Goal: Information Seeking & Learning: Learn about a topic

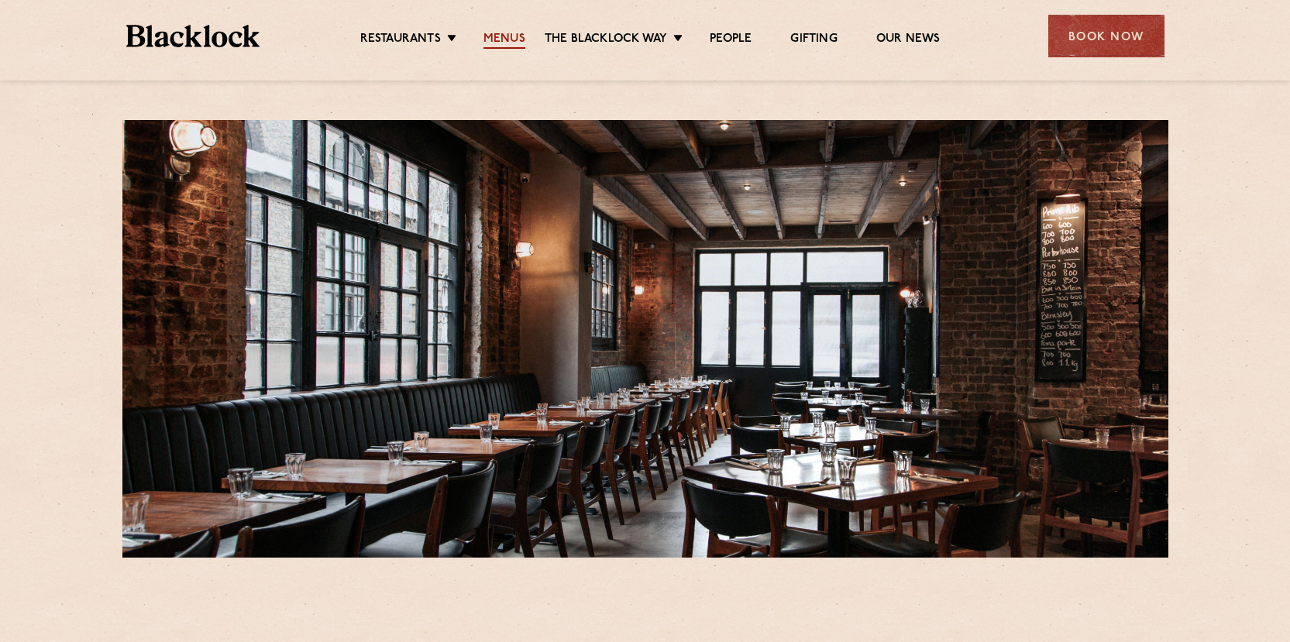
click at [516, 36] on link "Menus" at bounding box center [505, 40] width 42 height 17
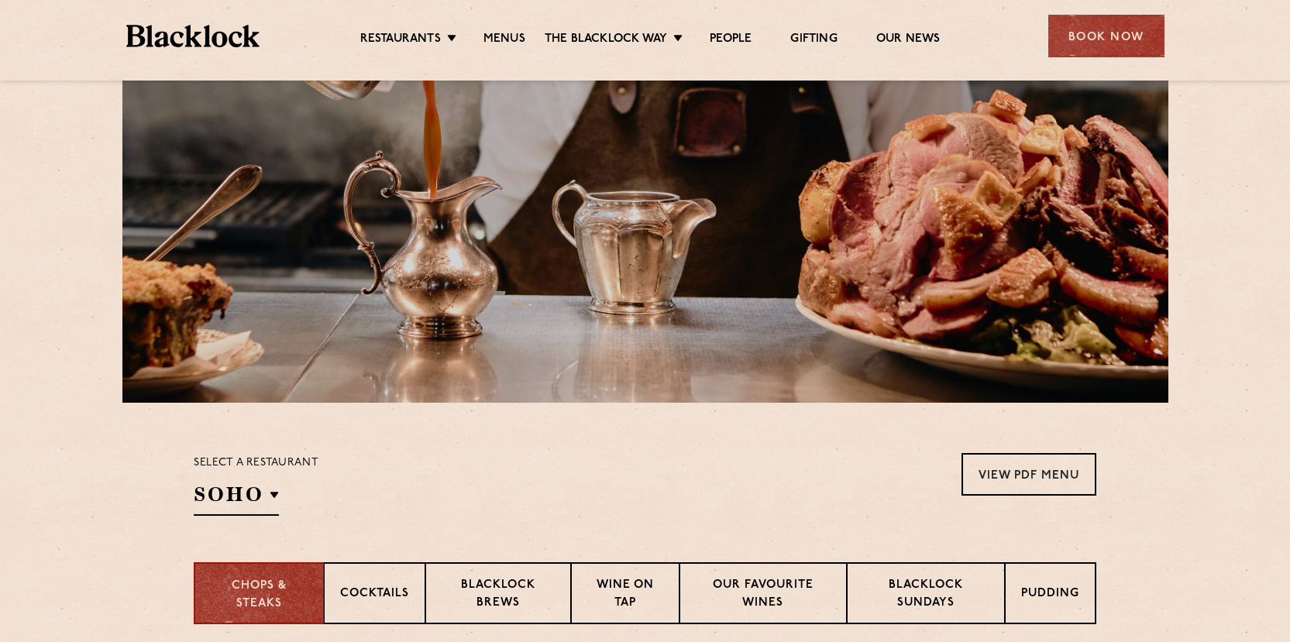
scroll to position [465, 0]
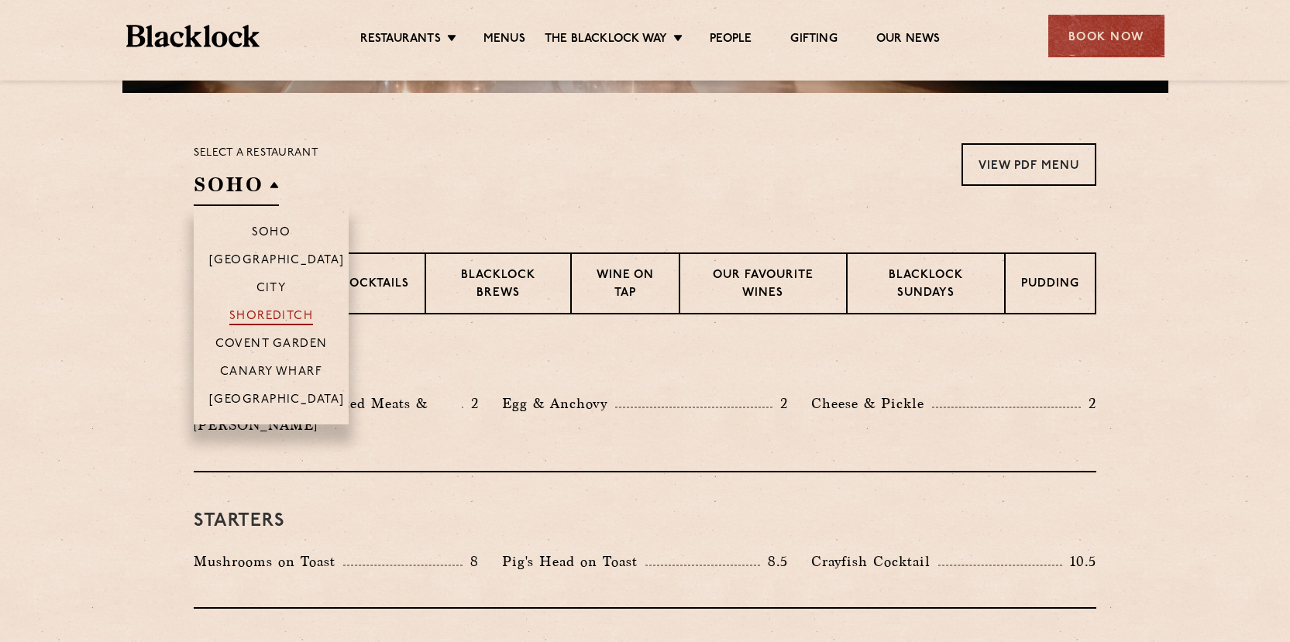
click at [263, 315] on p "Shoreditch" at bounding box center [271, 317] width 84 height 15
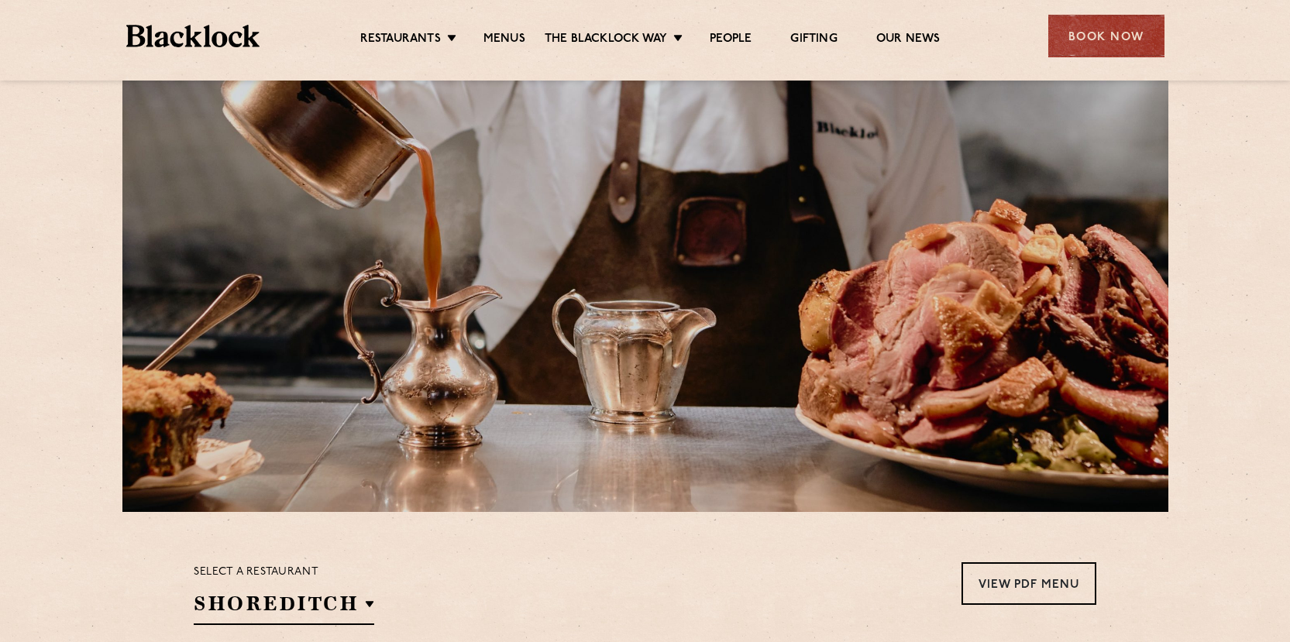
scroll to position [0, 0]
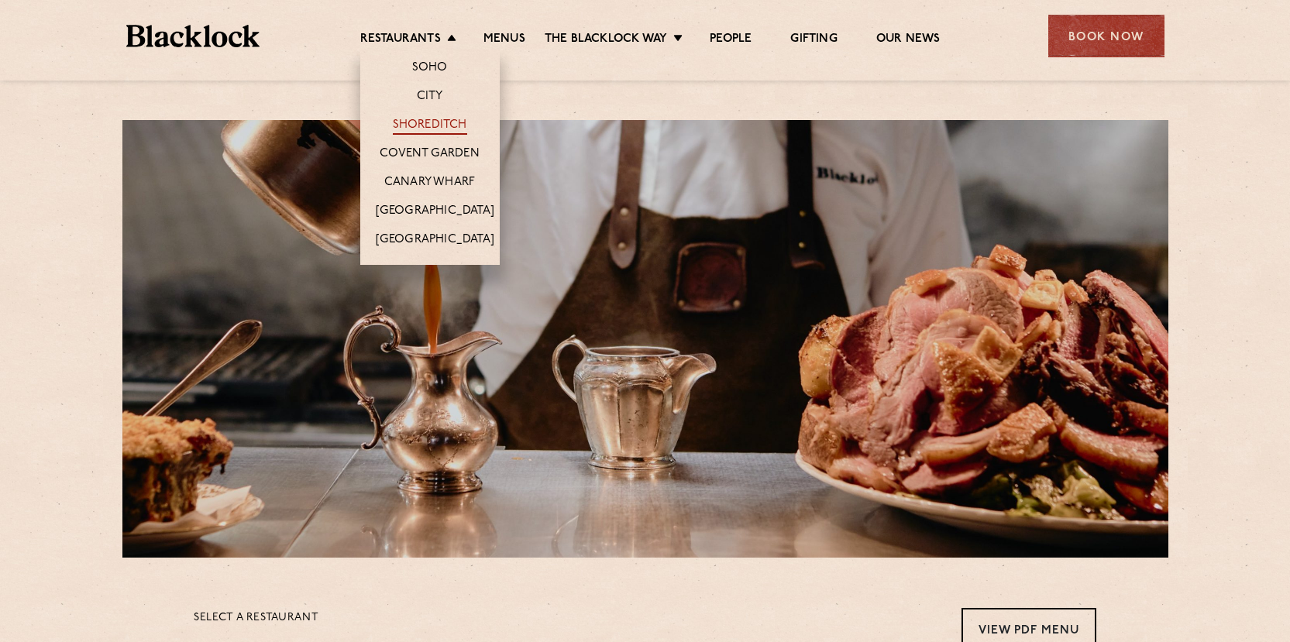
click at [442, 124] on link "Shoreditch" at bounding box center [430, 126] width 74 height 17
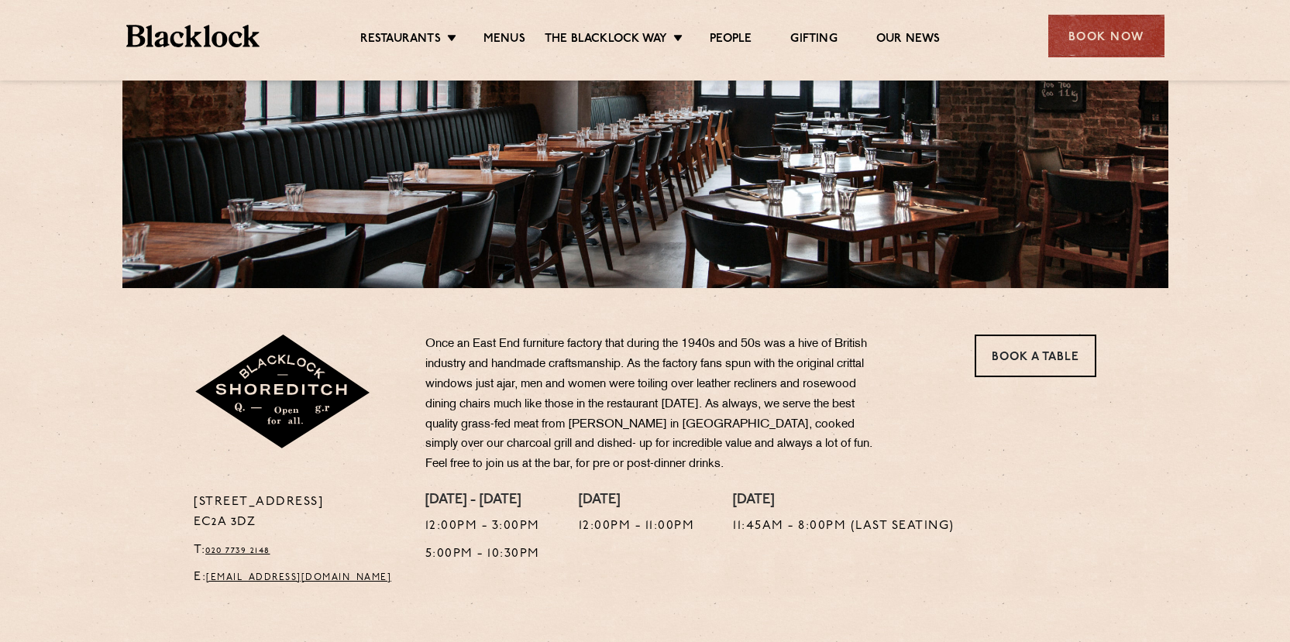
scroll to position [232, 0]
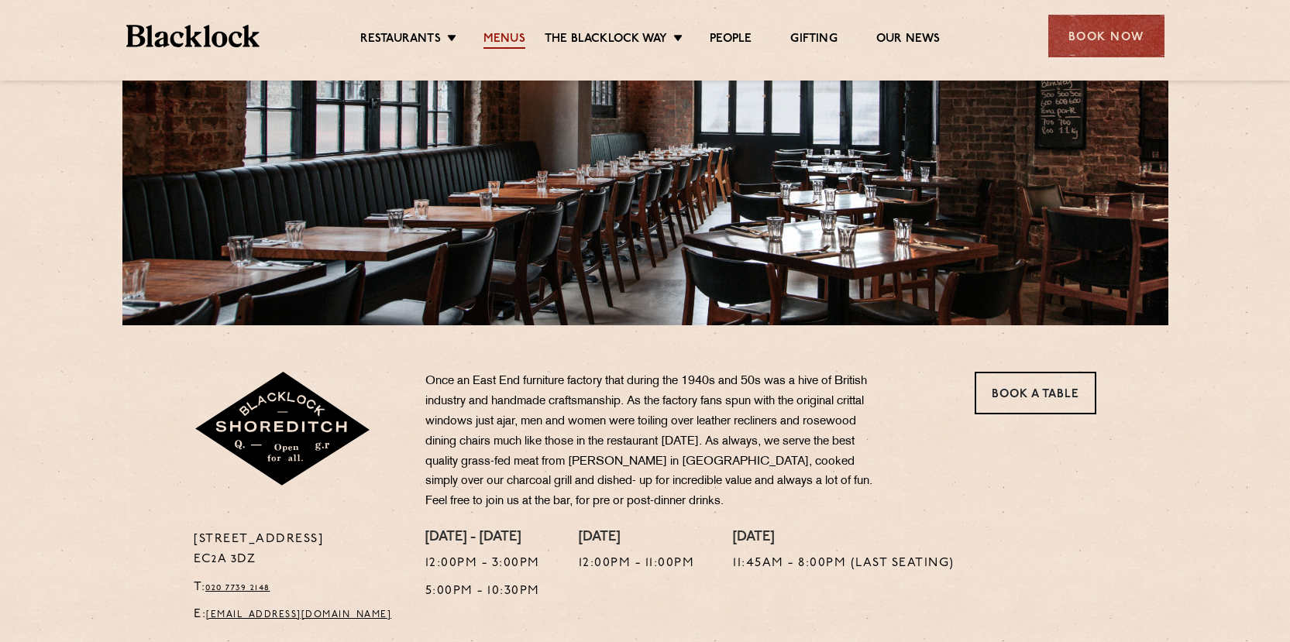
click at [494, 38] on link "Menus" at bounding box center [505, 40] width 42 height 17
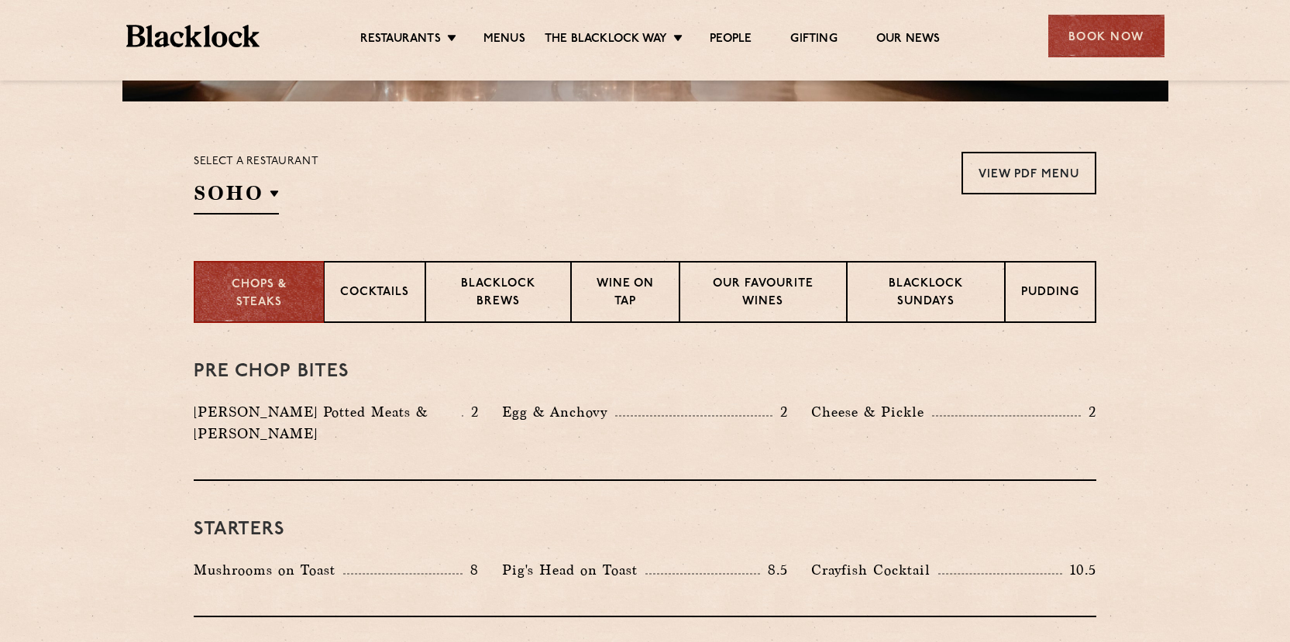
scroll to position [465, 0]
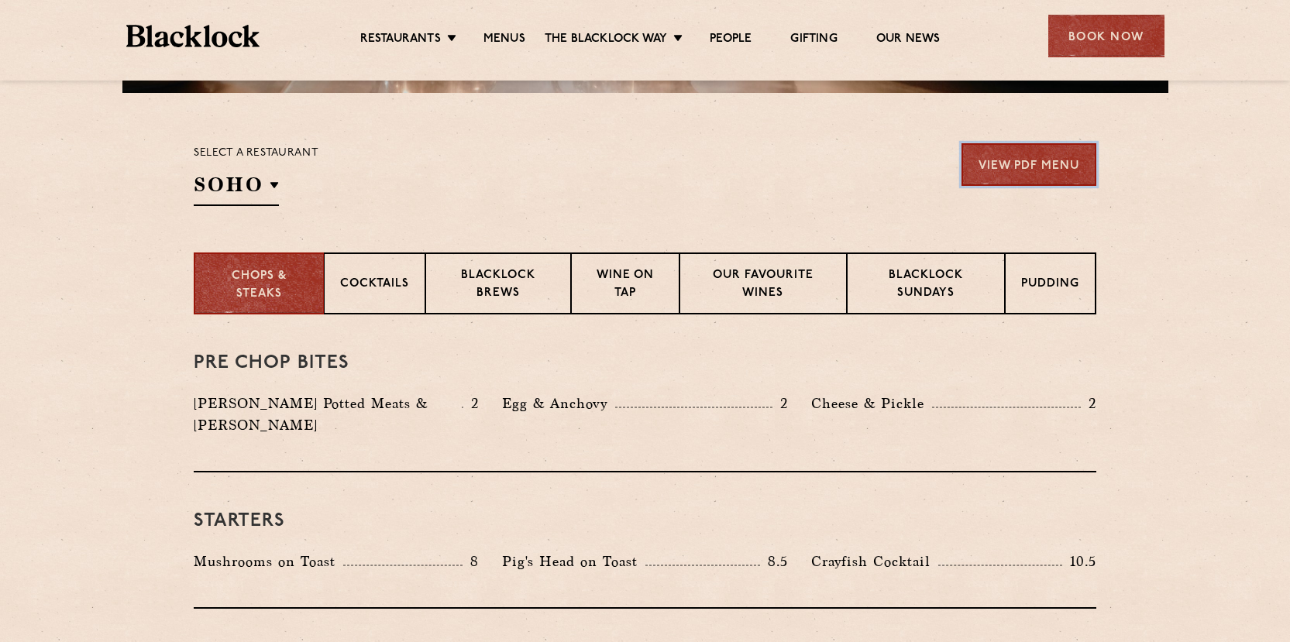
click at [1062, 167] on link "View PDF Menu" at bounding box center [1029, 164] width 135 height 43
